Goal: Task Accomplishment & Management: Complete application form

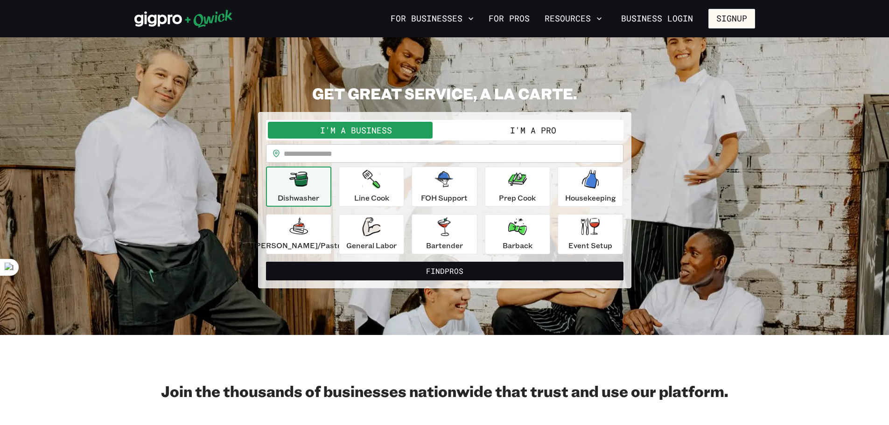
click at [539, 130] on button "I'm a Pro" at bounding box center [533, 130] width 177 height 17
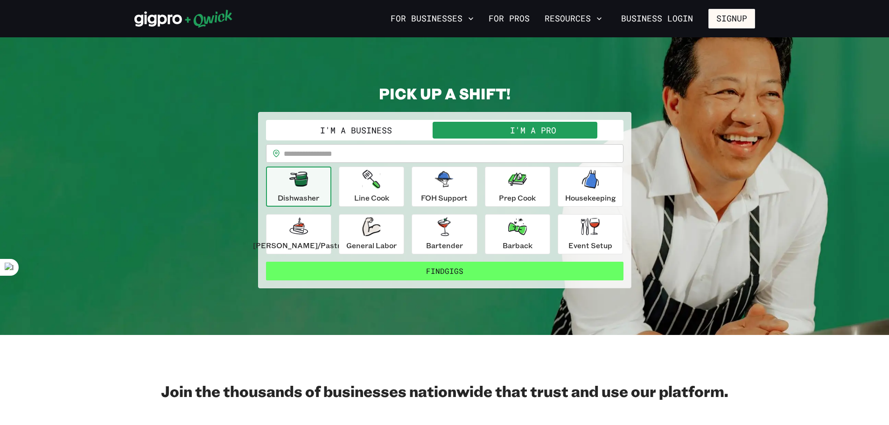
click at [473, 273] on button "Find Gigs" at bounding box center [444, 271] width 357 height 19
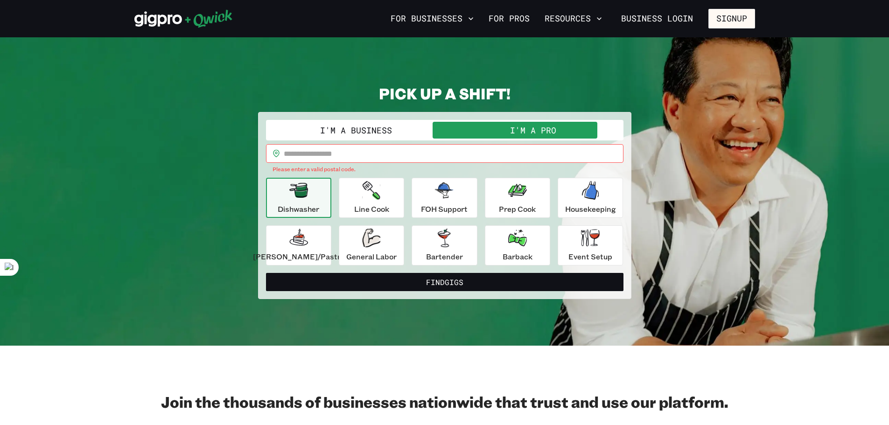
click at [363, 152] on input "text" at bounding box center [454, 153] width 340 height 19
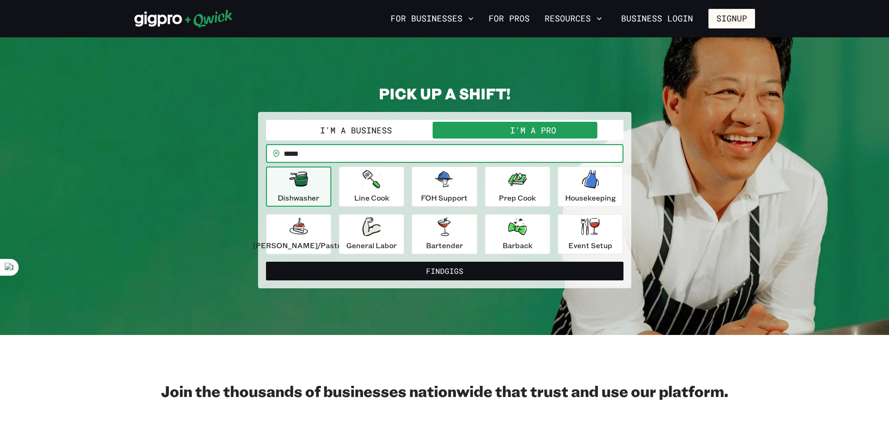
type input "*****"
click at [266, 262] on button "Find Gigs" at bounding box center [444, 271] width 357 height 19
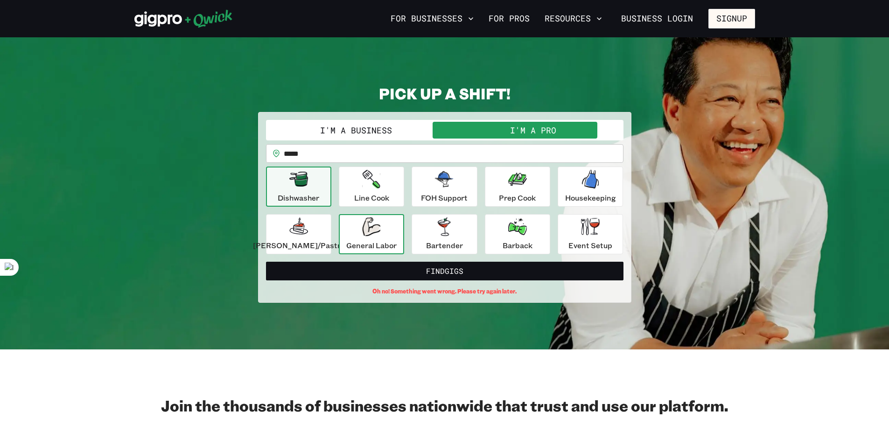
click at [397, 230] on div "General Labor" at bounding box center [371, 234] width 50 height 34
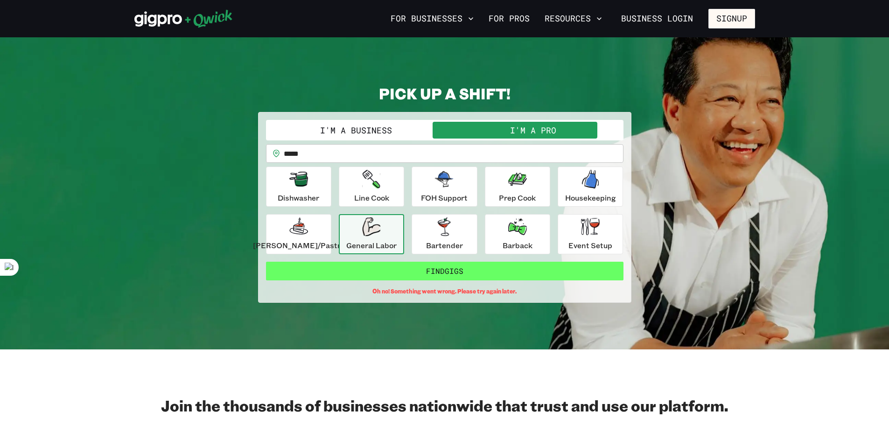
click at [443, 275] on button "Find Gigs" at bounding box center [444, 271] width 357 height 19
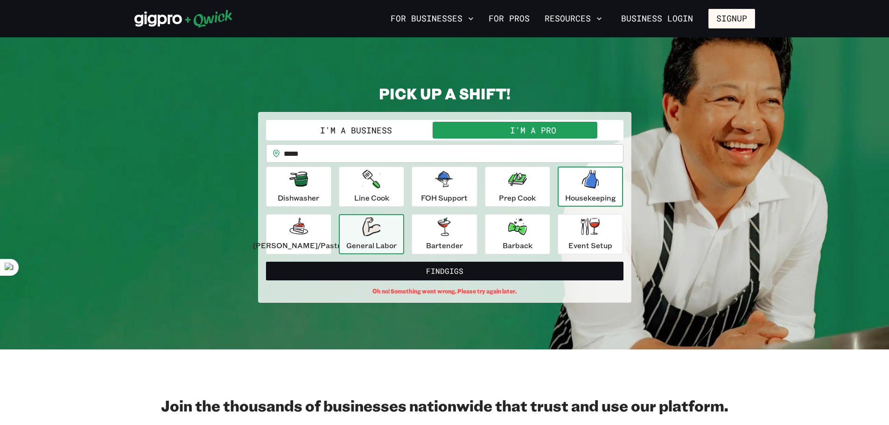
click at [581, 185] on icon "button" at bounding box center [590, 179] width 19 height 19
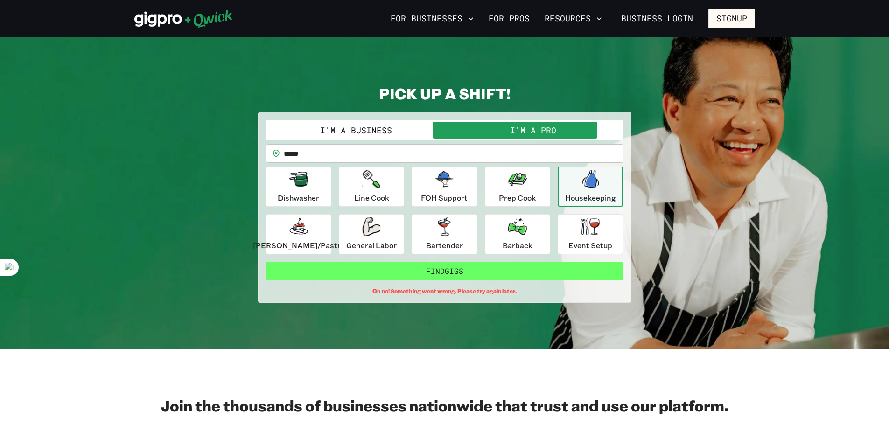
click at [500, 268] on button "Find Gigs" at bounding box center [444, 271] width 357 height 19
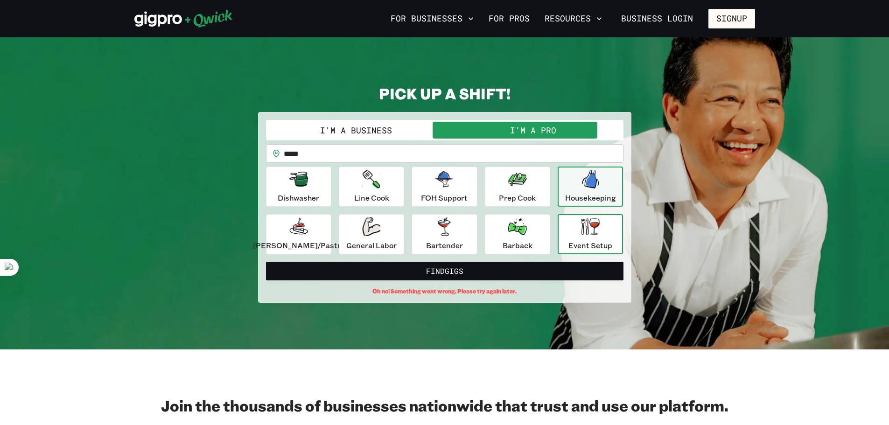
click at [568, 226] on div "Event Setup" at bounding box center [590, 234] width 44 height 34
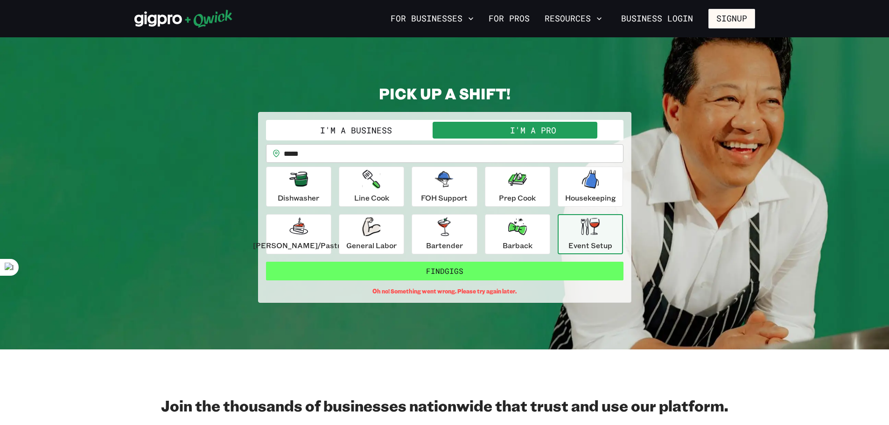
click at [532, 275] on button "Find Gigs" at bounding box center [444, 271] width 357 height 19
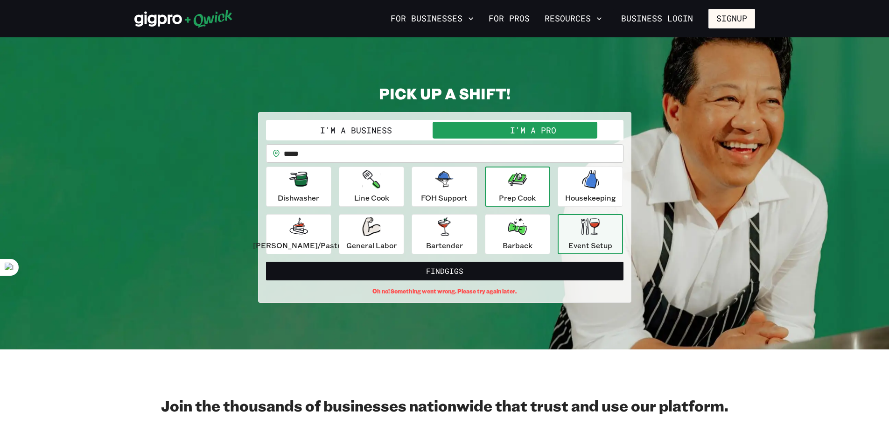
click at [499, 197] on p "Prep Cook" at bounding box center [517, 197] width 37 height 11
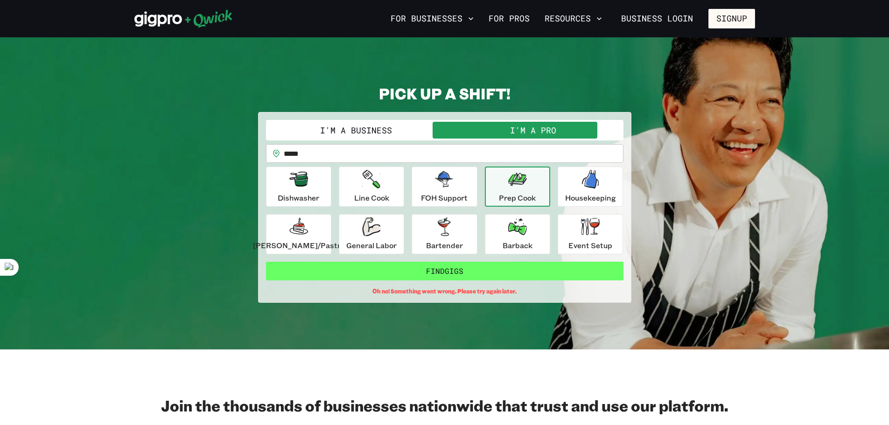
click at [470, 272] on button "Find Gigs" at bounding box center [444, 271] width 357 height 19
